Goal: Check status: Check status

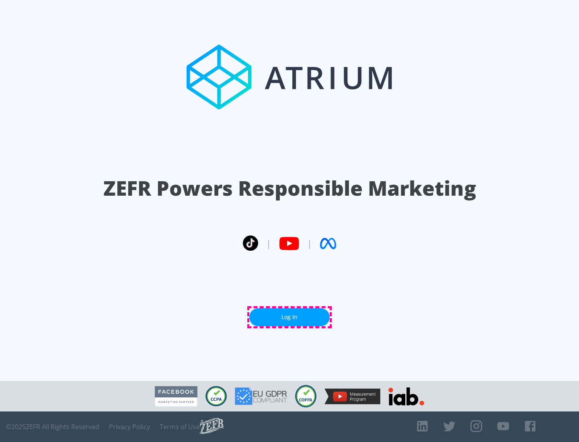
click at [289, 317] on link "Log In" at bounding box center [289, 317] width 80 height 18
